Goal: Find specific page/section: Find specific page/section

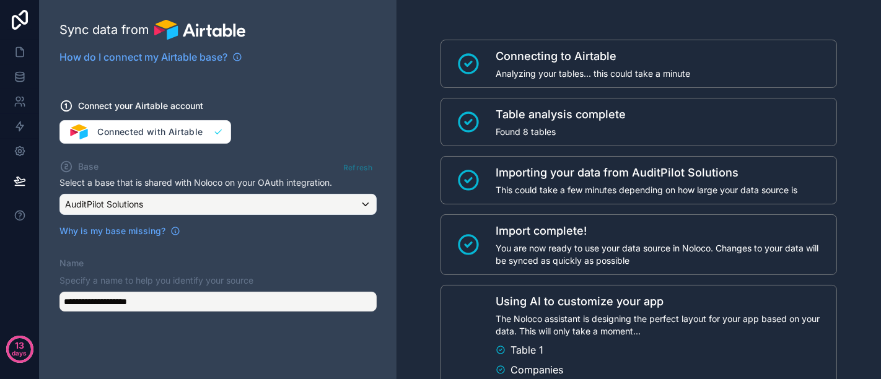
scroll to position [278, 0]
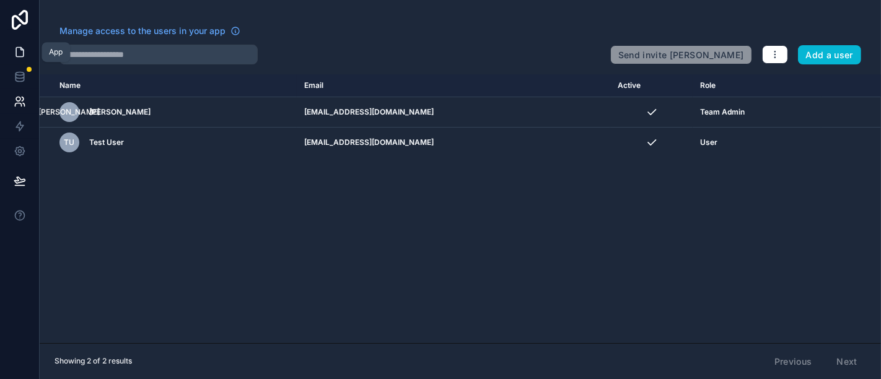
click at [19, 57] on icon at bounding box center [19, 52] width 7 height 9
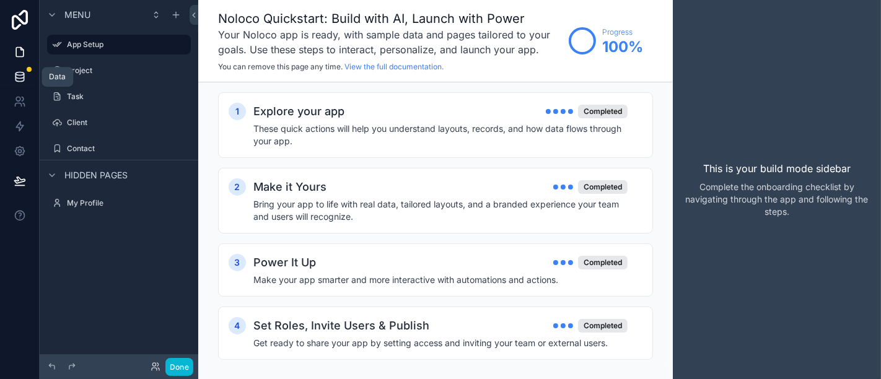
click at [23, 67] on link at bounding box center [19, 76] width 39 height 25
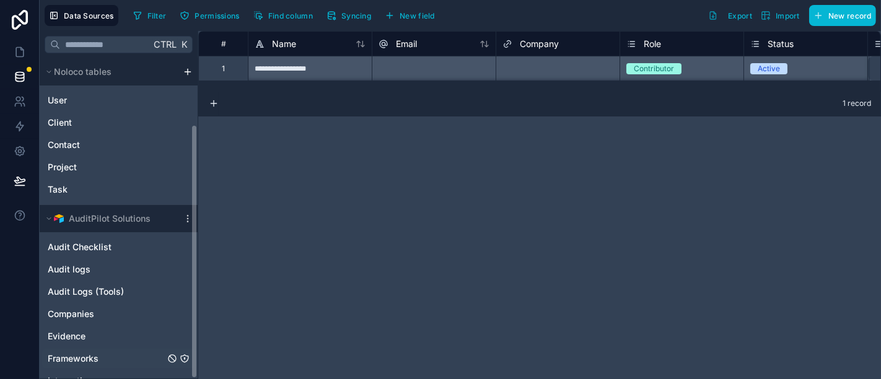
scroll to position [83, 0]
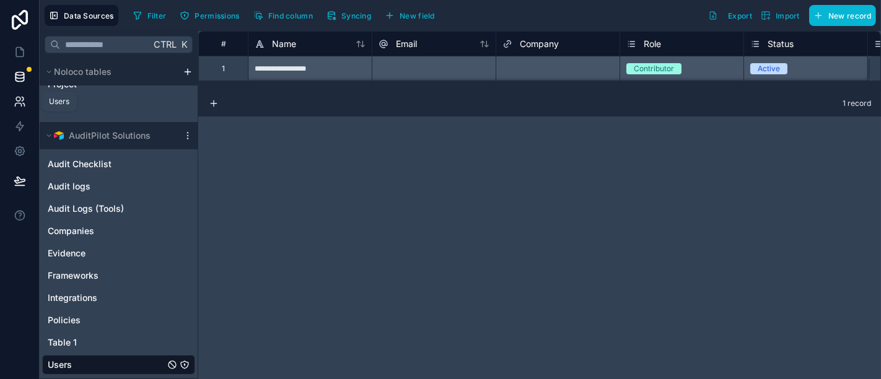
click at [24, 108] on link at bounding box center [19, 101] width 39 height 25
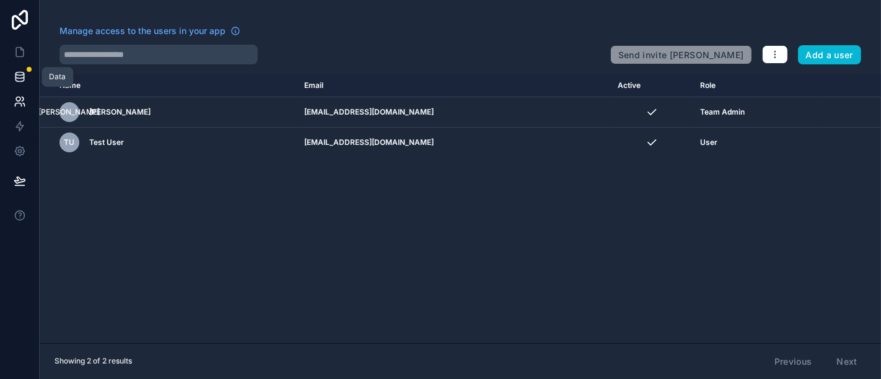
click at [15, 74] on icon at bounding box center [19, 73] width 8 height 3
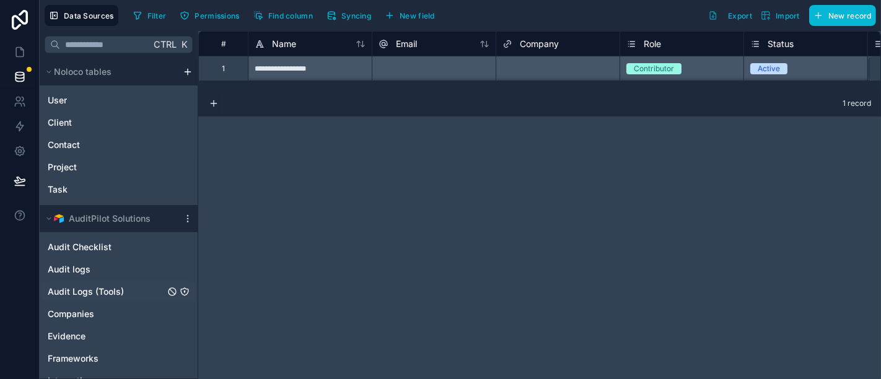
scroll to position [83, 0]
